Goal: Find specific page/section

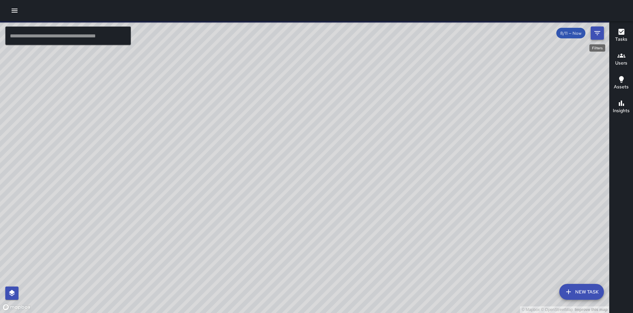
click at [594, 32] on icon "Filters" at bounding box center [597, 33] width 8 height 8
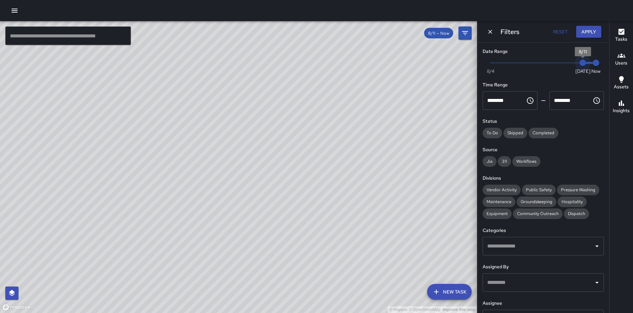
click at [579, 64] on span "8/11" at bounding box center [582, 63] width 7 height 7
click at [533, 186] on div "Public Safety" at bounding box center [539, 189] width 34 height 11
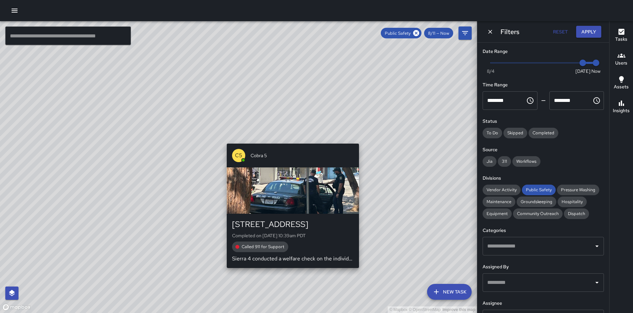
click at [289, 138] on div "© Mapbox © OpenStreetMap Improve this map C5 Cobra 5 [STREET_ADDRESS] Completed…" at bounding box center [238, 167] width 477 height 292
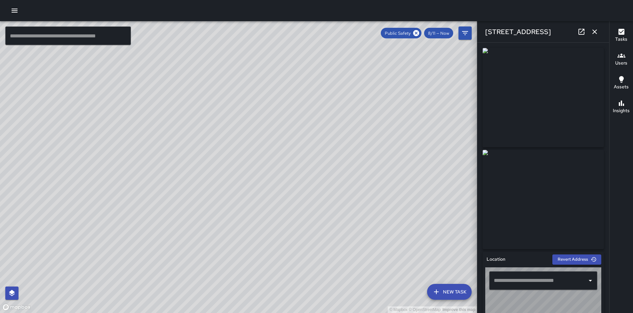
type input "**********"
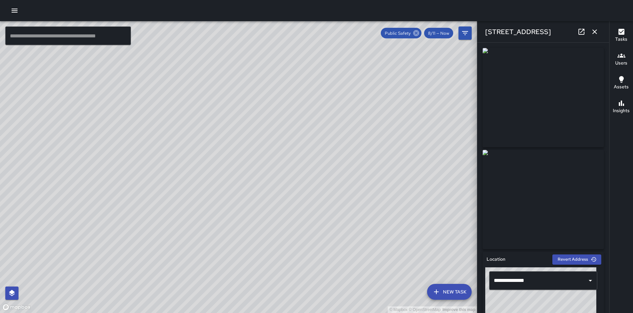
click at [417, 31] on icon at bounding box center [416, 33] width 6 height 6
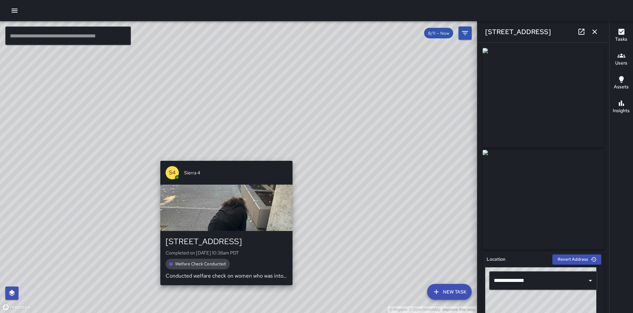
click at [221, 156] on div "© Mapbox © OpenStreetMap Improve this map S4 Sierra 4 [STREET_ADDRESS] Complete…" at bounding box center [238, 167] width 477 height 292
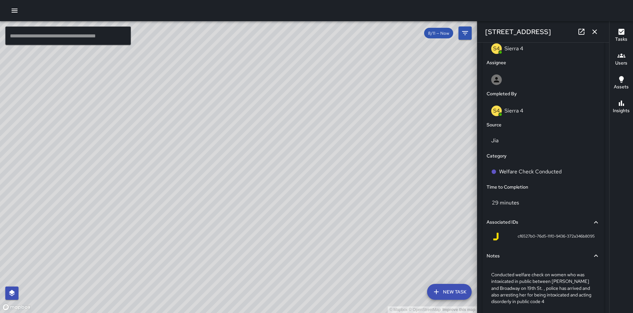
scroll to position [362, 0]
click at [504, 161] on div "Welfare Check Conducted" at bounding box center [543, 171] width 116 height 21
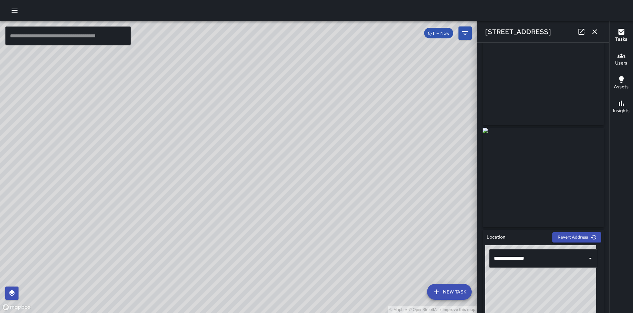
scroll to position [0, 0]
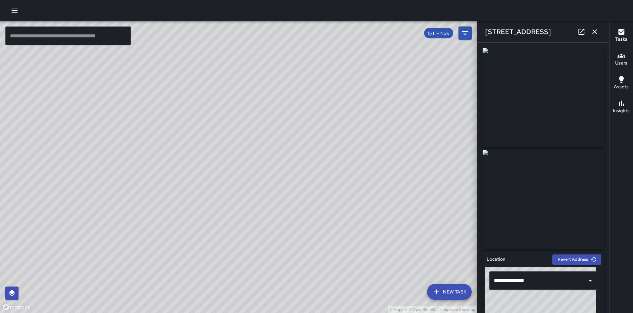
click at [252, 170] on div "© Mapbox © OpenStreetMap Improve this map" at bounding box center [238, 167] width 477 height 292
click at [578, 34] on icon at bounding box center [581, 32] width 8 height 8
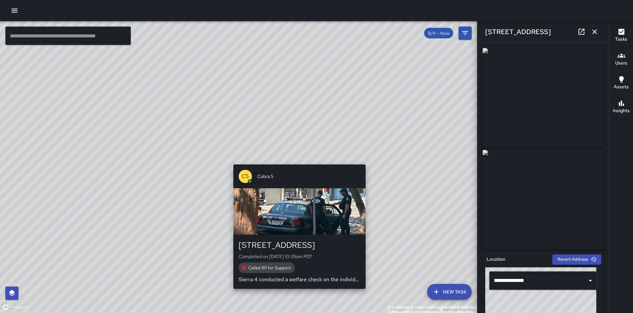
click at [296, 161] on div "© Mapbox © OpenStreetMap Improve this map C5 Cobra 5 [STREET_ADDRESS] Completed…" at bounding box center [238, 167] width 477 height 292
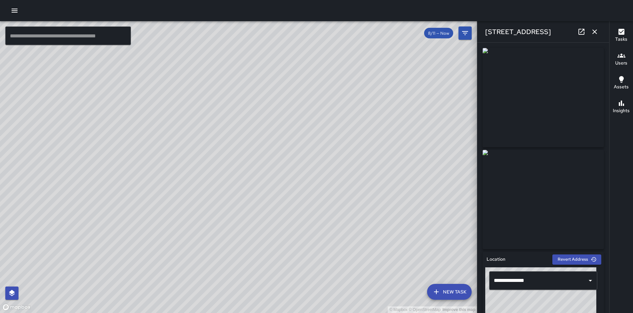
click at [578, 30] on icon at bounding box center [581, 32] width 8 height 8
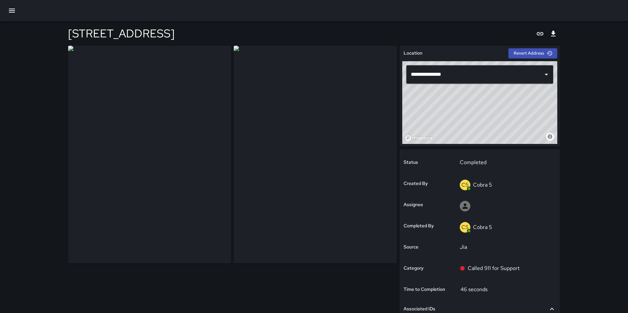
click at [186, 168] on img at bounding box center [149, 155] width 163 height 218
